Goal: Task Accomplishment & Management: Manage account settings

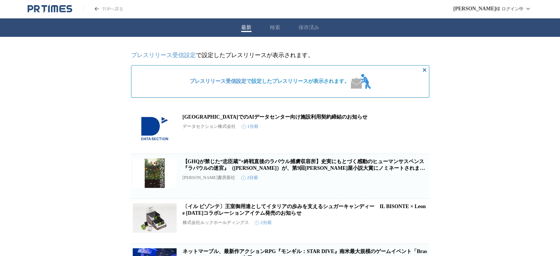
click at [185, 56] on link "プレスリリース受信設定" at bounding box center [163, 55] width 65 height 6
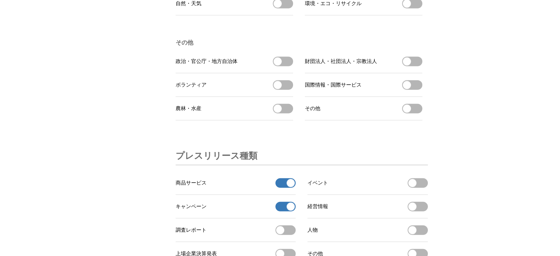
scroll to position [2322, 0]
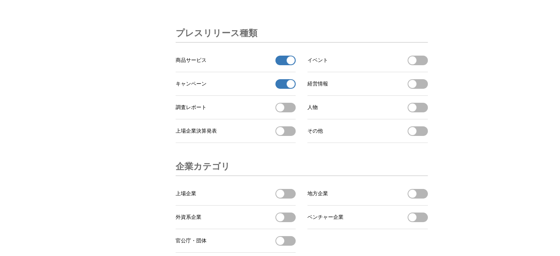
click at [283, 89] on button "キャンペーンの受信を解除" at bounding box center [286, 84] width 20 height 10
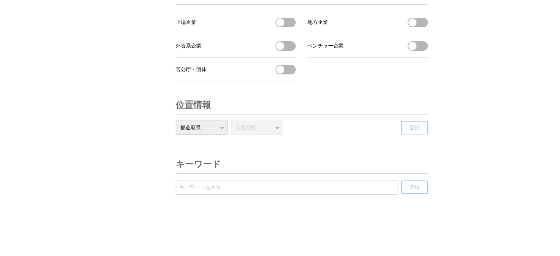
scroll to position [2525, 0]
drag, startPoint x: 230, startPoint y: 188, endPoint x: 227, endPoint y: 187, distance: 4.0
click at [227, 188] on input "受信するキーワードを登録する" at bounding box center [287, 188] width 216 height 8
type input "プレゼント　パブリシティ　サンプル"
drag, startPoint x: 418, startPoint y: 193, endPoint x: 414, endPoint y: 192, distance: 3.8
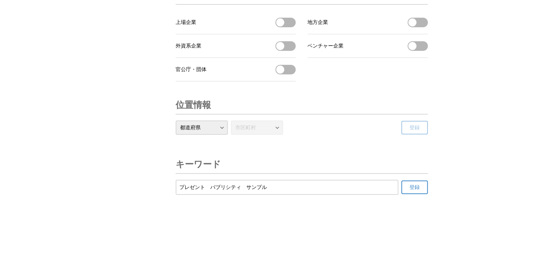
click at [416, 193] on button "登録" at bounding box center [415, 188] width 27 height 14
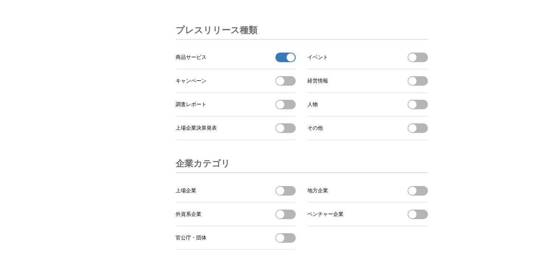
scroll to position [2341, 0]
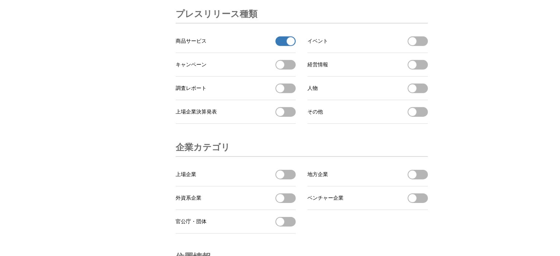
click at [326, 124] on li "その他 その他 を受信する" at bounding box center [368, 112] width 121 height 24
drag, startPoint x: 425, startPoint y: 144, endPoint x: 417, endPoint y: 141, distance: 7.9
click at [422, 117] on button "その他 を受信する" at bounding box center [418, 112] width 20 height 10
click at [416, 117] on button "その他 の受信を解除" at bounding box center [418, 112] width 20 height 10
click at [416, 116] on span "button" at bounding box center [413, 112] width 8 height 8
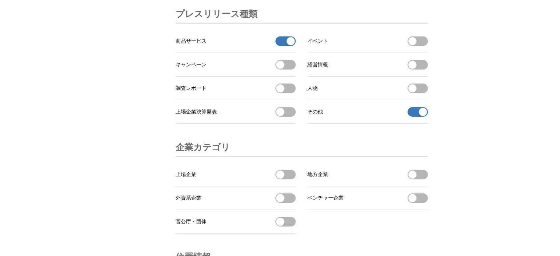
click at [414, 117] on button "その他 の受信を解除" at bounding box center [418, 112] width 20 height 10
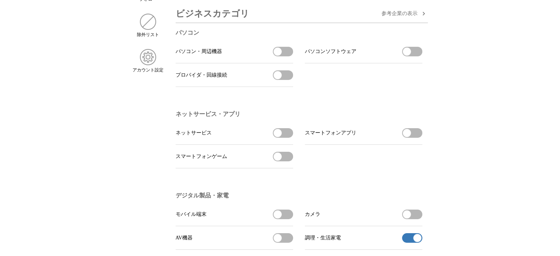
scroll to position [0, 0]
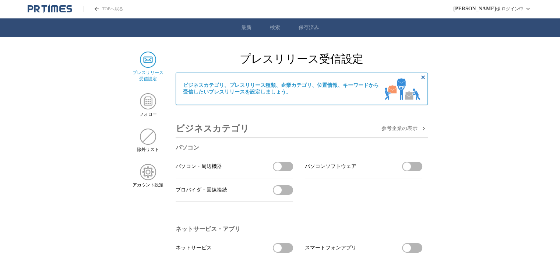
click at [313, 29] on link "保存済み" at bounding box center [309, 27] width 21 height 7
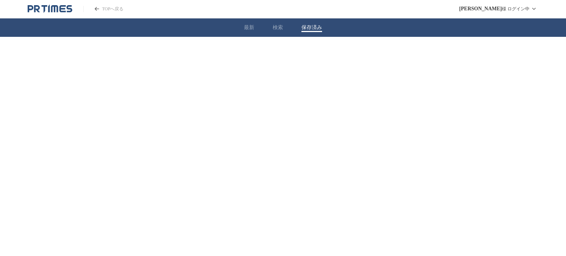
click at [280, 28] on button "検索" at bounding box center [278, 27] width 10 height 7
click at [253, 30] on button "最新" at bounding box center [249, 27] width 10 height 7
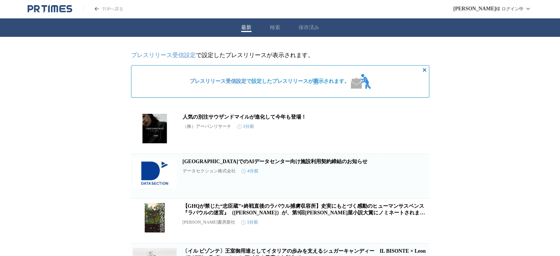
drag, startPoint x: 316, startPoint y: 94, endPoint x: 309, endPoint y: 85, distance: 10.7
click at [313, 92] on div "プレスリリース受信設定 で設定したプレスリリースが表示されます。" at bounding box center [280, 81] width 298 height 32
click at [311, 81] on span "プレスリリース受信設定 で設定したプレスリリースが表示されます。" at bounding box center [270, 81] width 160 height 7
click at [183, 55] on link "プレスリリース受信設定" at bounding box center [163, 55] width 65 height 6
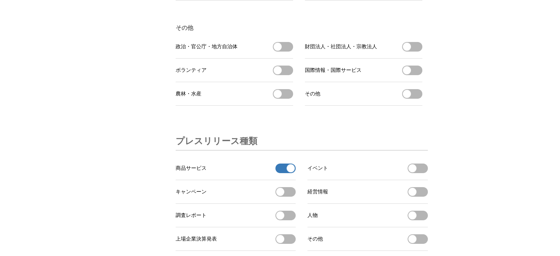
scroll to position [2106, 0]
